Goal: Information Seeking & Learning: Learn about a topic

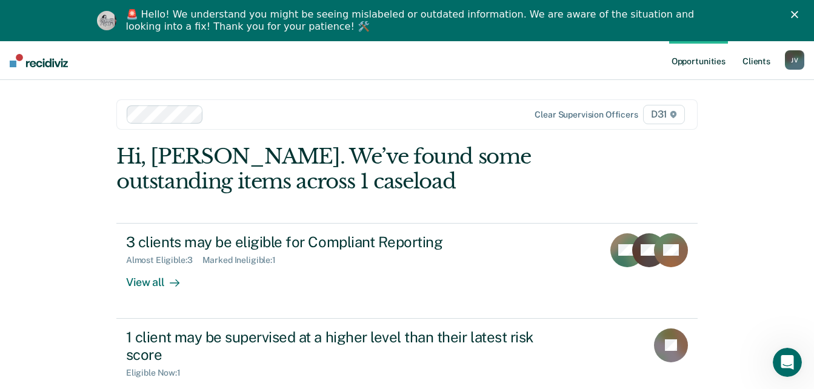
click at [745, 65] on link "Client s" at bounding box center [756, 60] width 33 height 39
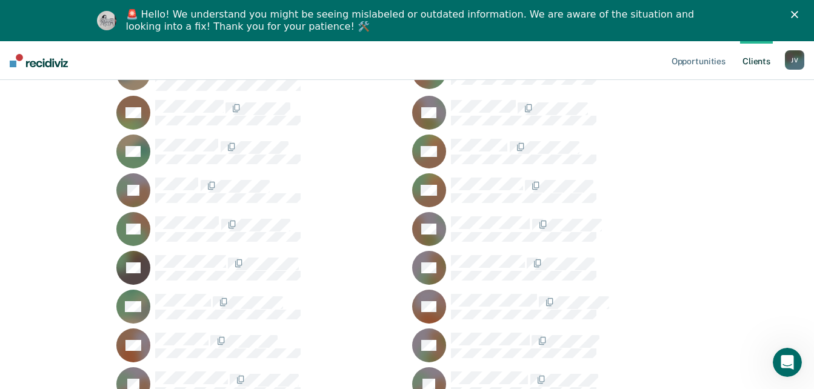
scroll to position [2121, 0]
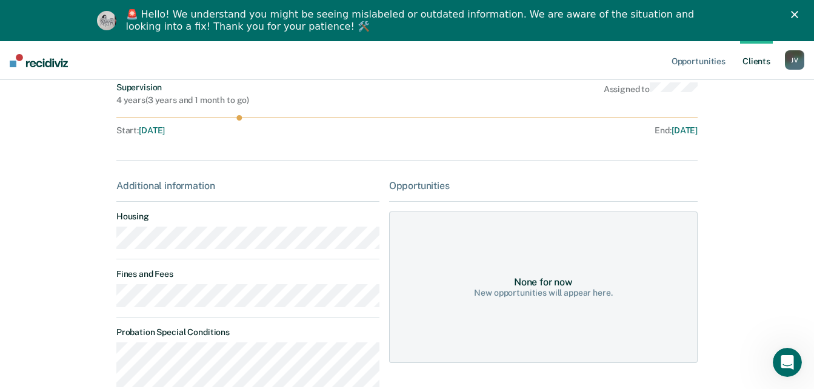
scroll to position [214, 0]
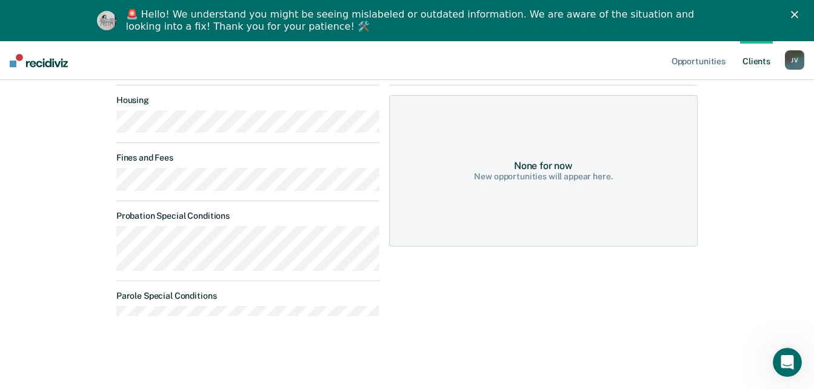
click at [754, 61] on link "Client s" at bounding box center [756, 60] width 33 height 39
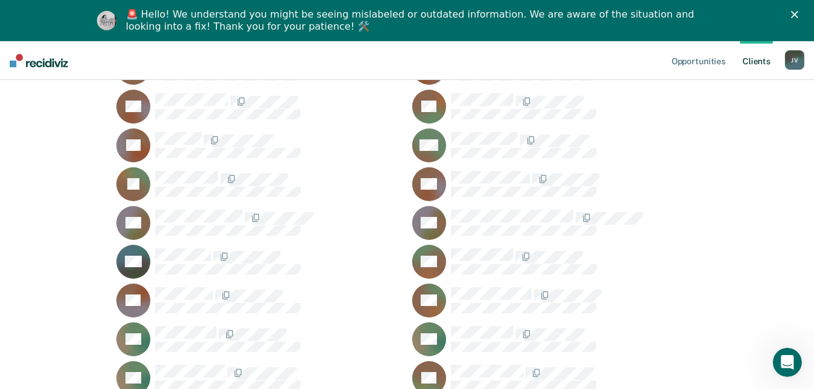
scroll to position [970, 0]
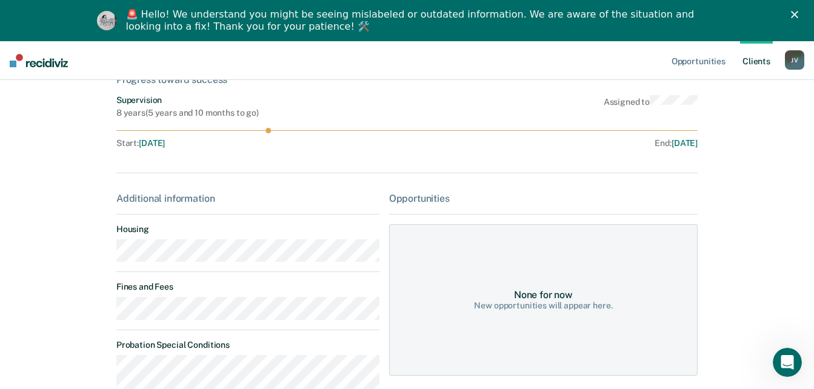
scroll to position [287, 0]
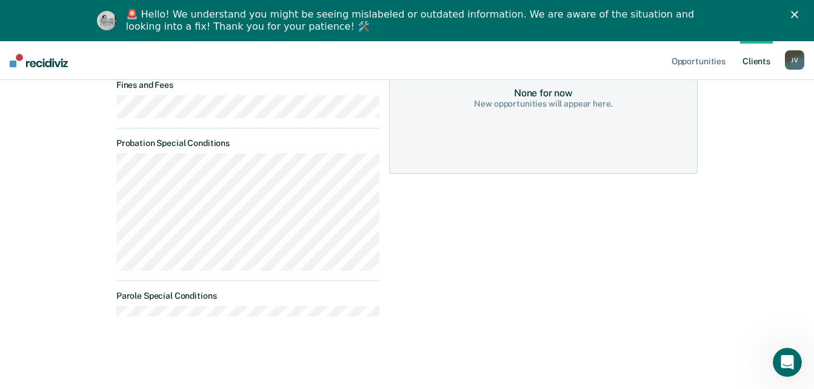
click at [744, 65] on link "Client s" at bounding box center [756, 60] width 33 height 39
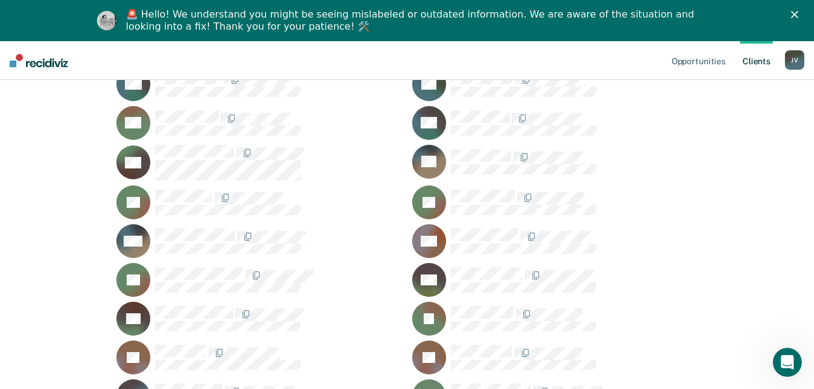
scroll to position [1030, 0]
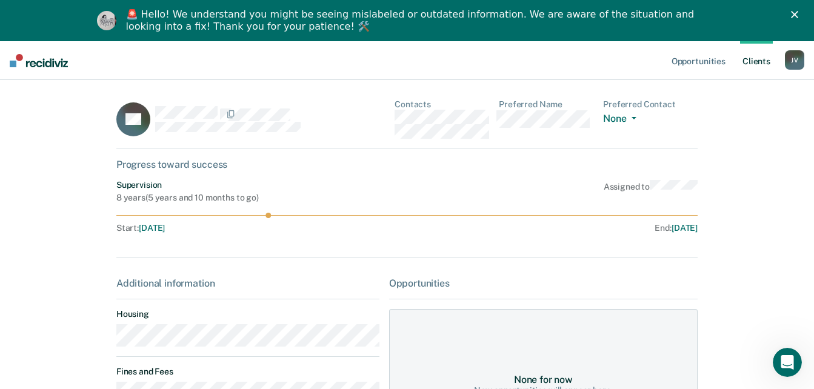
click at [753, 58] on link "Client s" at bounding box center [756, 60] width 33 height 39
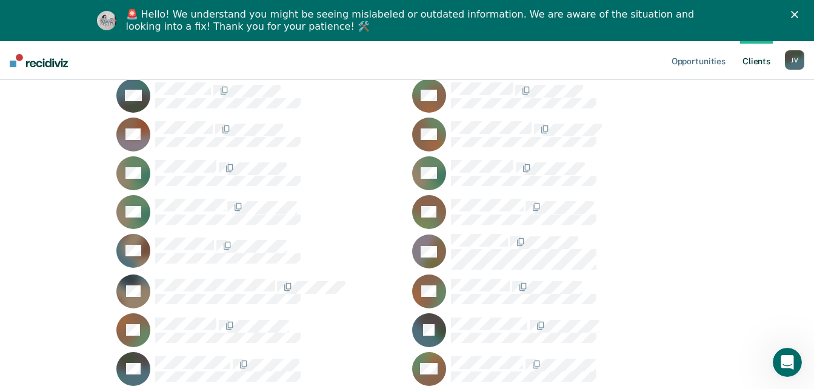
scroll to position [667, 0]
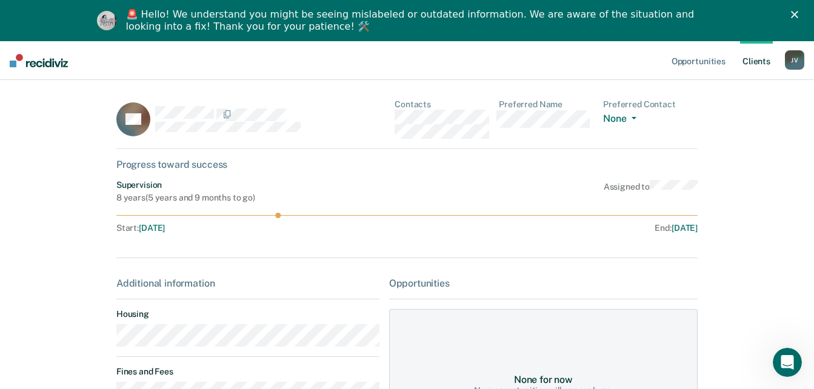
scroll to position [283, 0]
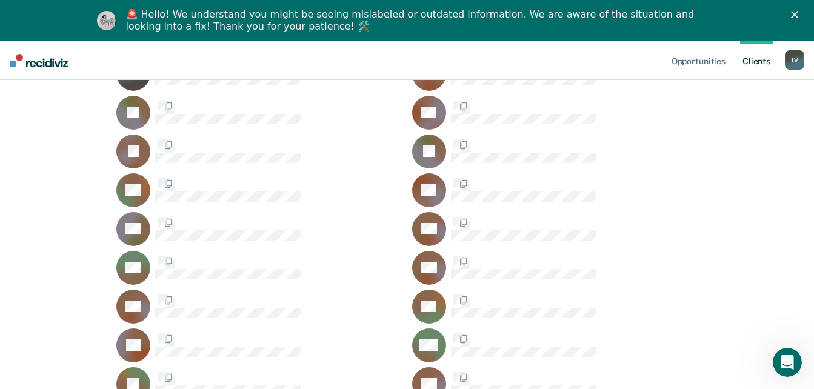
scroll to position [667, 0]
